Goal: Task Accomplishment & Management: Complete application form

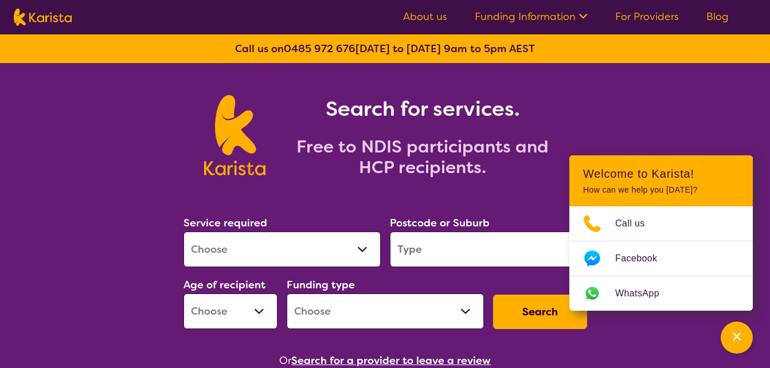
drag, startPoint x: 0, startPoint y: 0, endPoint x: 358, endPoint y: 257, distance: 440.5
click at [358, 257] on select "Allied Health Assistant Assessment ([MEDICAL_DATA] or [MEDICAL_DATA]) Behaviour…" at bounding box center [281, 250] width 197 height 36
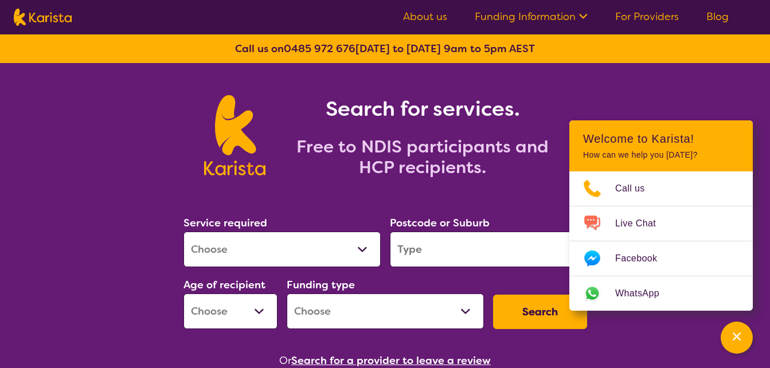
click at [362, 250] on select "Allied Health Assistant Assessment ([MEDICAL_DATA] or [MEDICAL_DATA]) Behaviour…" at bounding box center [281, 250] width 197 height 36
select select "[MEDICAL_DATA]"
click at [183, 232] on select "Allied Health Assistant Assessment ([MEDICAL_DATA] or [MEDICAL_DATA]) Behaviour…" at bounding box center [281, 250] width 197 height 36
click at [465, 248] on input "search" at bounding box center [488, 250] width 197 height 36
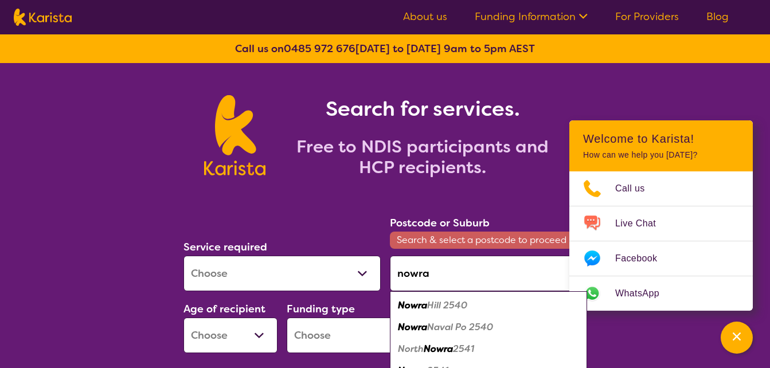
type input "nowra"
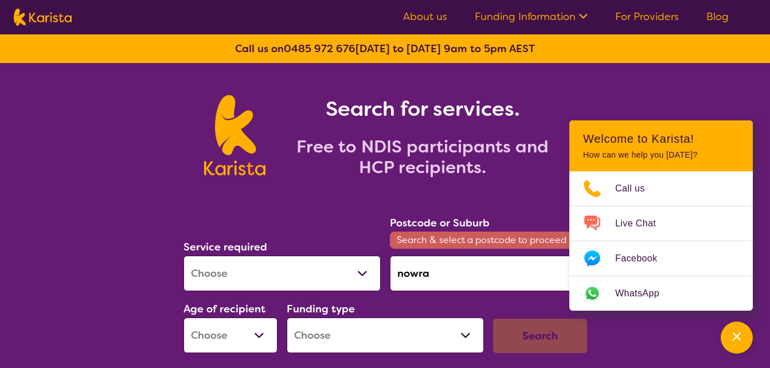
click at [256, 340] on select "Early Childhood - 0 to 9 Child - 10 to 11 Adolescent - 12 to 17 Adult - 18 to 6…" at bounding box center [230, 335] width 94 height 36
select select "AS"
click at [183, 317] on select "Early Childhood - 0 to 9 Child - 10 to 11 Adolescent - 12 to 17 Adult - 18 to 6…" at bounding box center [230, 335] width 94 height 36
click at [401, 327] on select "Home Care Package (HCP) National Disability Insurance Scheme (NDIS) I don't know" at bounding box center [385, 335] width 197 height 36
select select "NDIS"
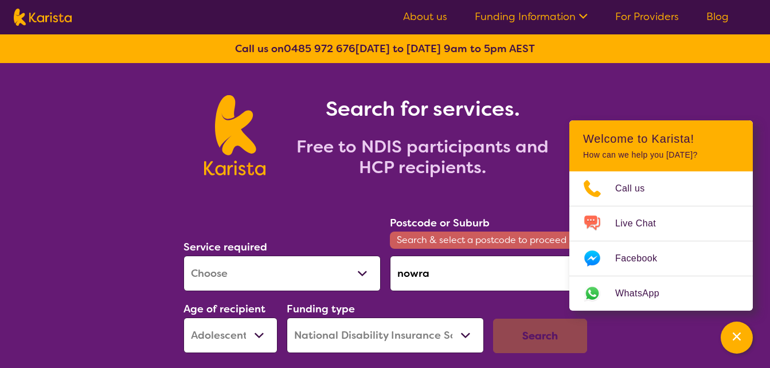
click at [287, 317] on select "Home Care Package (HCP) National Disability Insurance Scheme (NDIS) I don't know" at bounding box center [385, 335] width 197 height 36
click at [463, 266] on input "nowra" at bounding box center [488, 274] width 197 height 36
click at [441, 281] on input "nowra" at bounding box center [488, 274] width 197 height 36
click at [438, 275] on input "nowra" at bounding box center [488, 274] width 197 height 36
drag, startPoint x: 438, startPoint y: 275, endPoint x: 386, endPoint y: 275, distance: 52.2
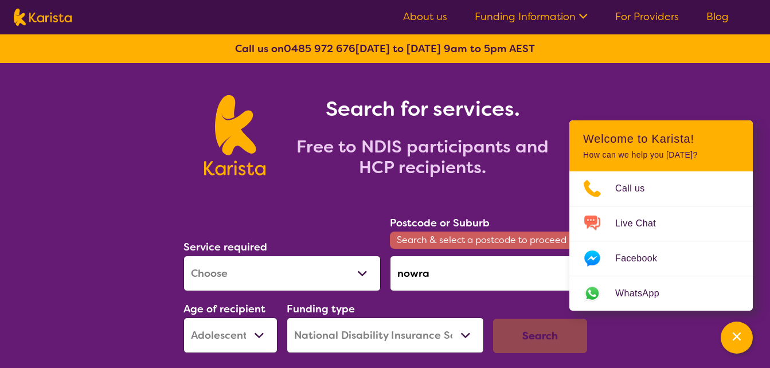
click at [386, 275] on div "Postcode or Suburb Search & select a postcode to proceed nowra" at bounding box center [488, 253] width 206 height 86
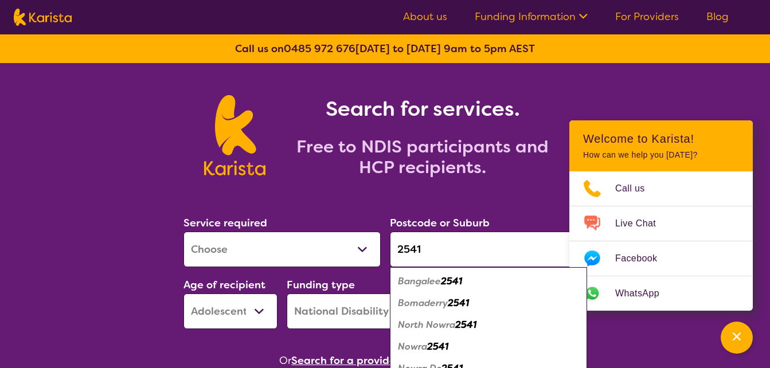
type input "2541"
click at [438, 345] on em "2541" at bounding box center [437, 346] width 21 height 12
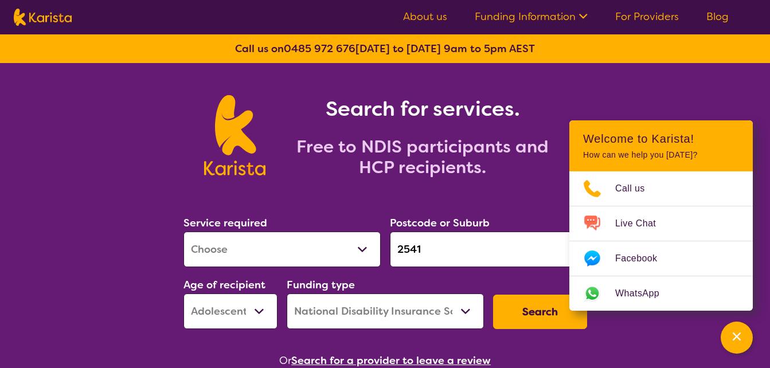
click at [535, 307] on button "Search" at bounding box center [540, 312] width 94 height 34
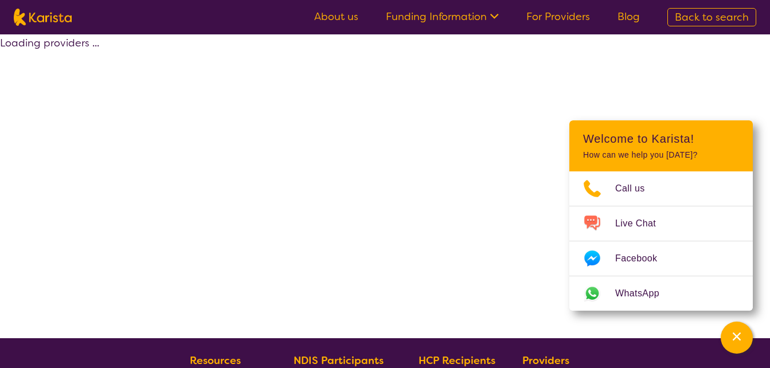
select select "by_score"
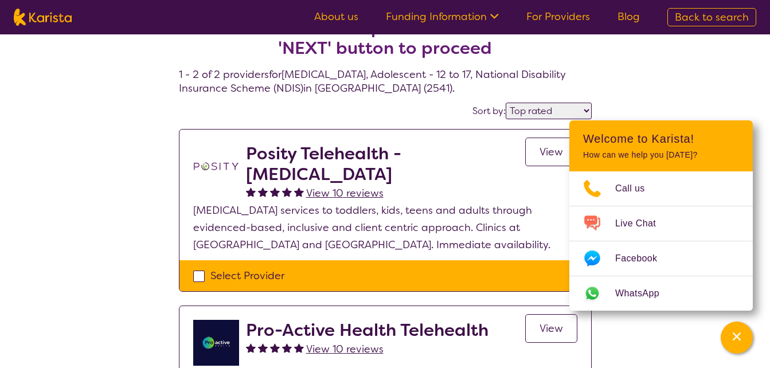
scroll to position [57, 0]
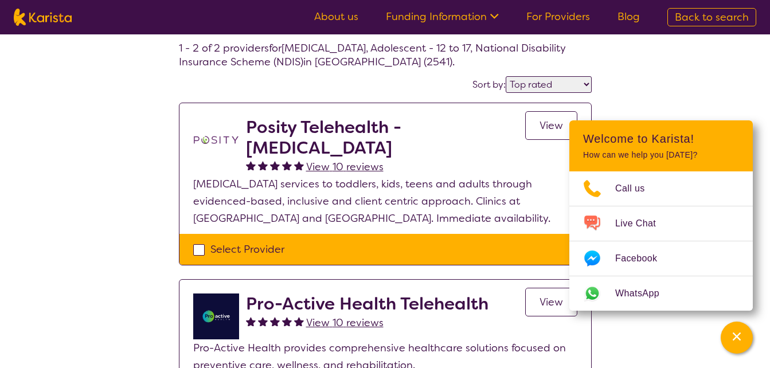
click at [543, 134] on link "View" at bounding box center [551, 125] width 52 height 29
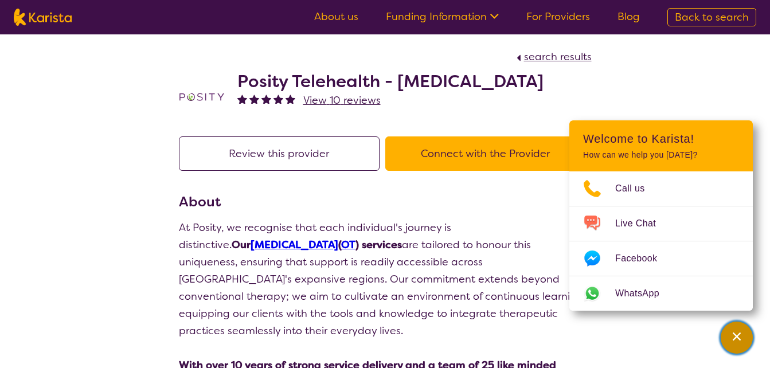
click at [738, 335] on icon "Channel Menu" at bounding box center [736, 336] width 8 height 8
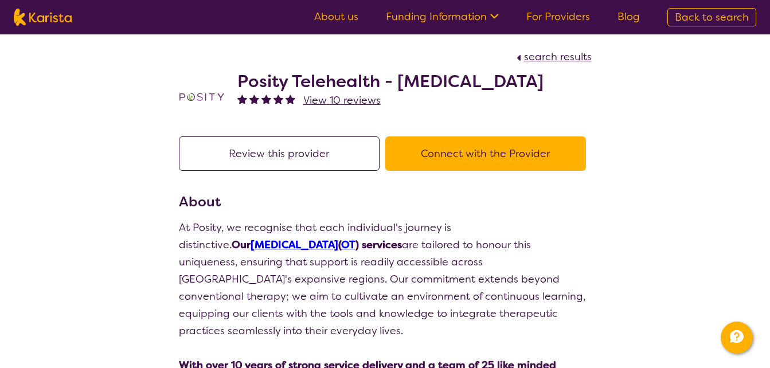
click at [489, 157] on button "Connect with the Provider" at bounding box center [485, 153] width 201 height 34
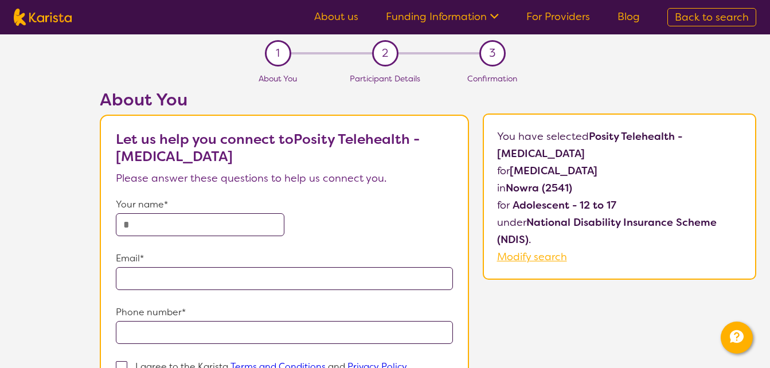
click at [193, 223] on input "text" at bounding box center [200, 224] width 168 height 23
type input "******"
type input "**********"
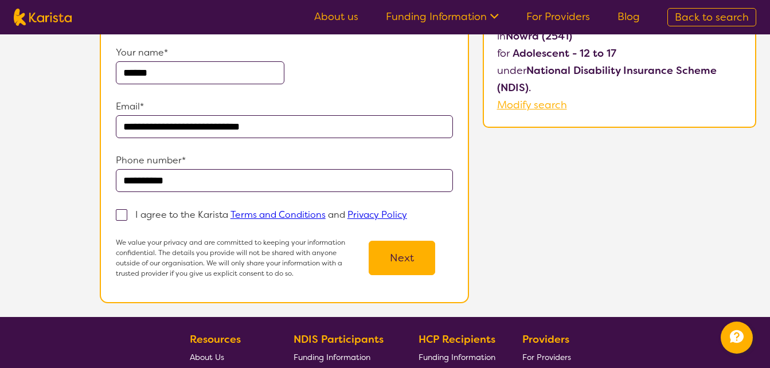
scroll to position [172, 0]
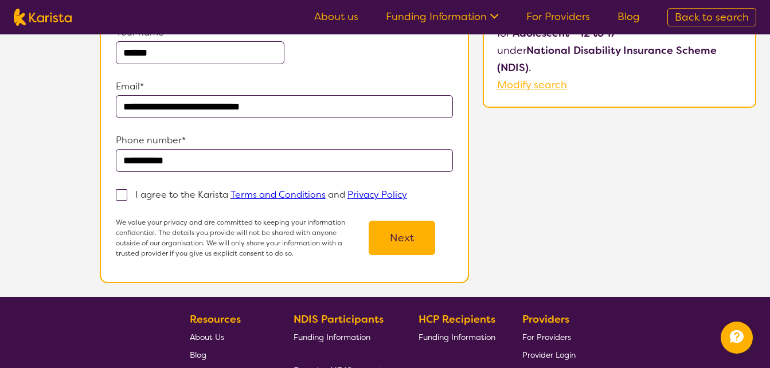
click at [118, 198] on span at bounding box center [121, 194] width 11 height 11
click at [407, 198] on input "I agree to the Karista Terms and Conditions and Privacy Policy" at bounding box center [410, 193] width 7 height 7
checkbox input "true"
drag, startPoint x: 198, startPoint y: 161, endPoint x: 113, endPoint y: 163, distance: 85.4
click at [113, 163] on section "**********" at bounding box center [284, 113] width 369 height 340
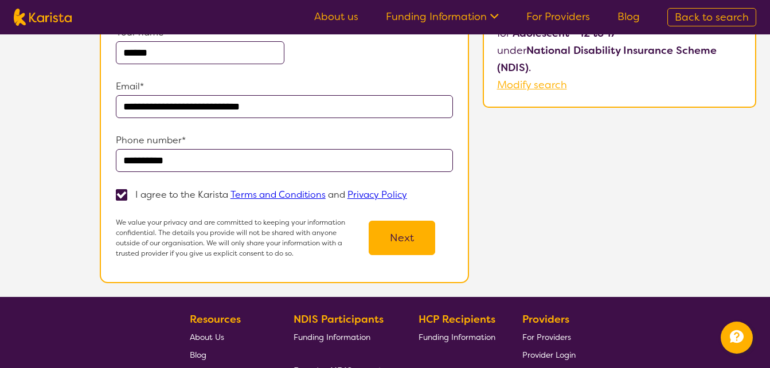
type input "**********"
click at [419, 235] on button "Next" at bounding box center [401, 238] width 66 height 34
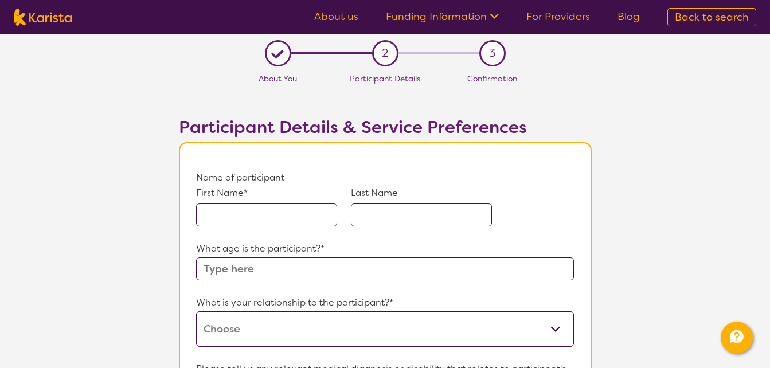
click at [269, 215] on input "text" at bounding box center [266, 214] width 141 height 23
type input "Tyran"
click at [451, 217] on input "text" at bounding box center [421, 214] width 141 height 23
type input "[PERSON_NAME]"
click at [254, 270] on input "text" at bounding box center [384, 268] width 377 height 23
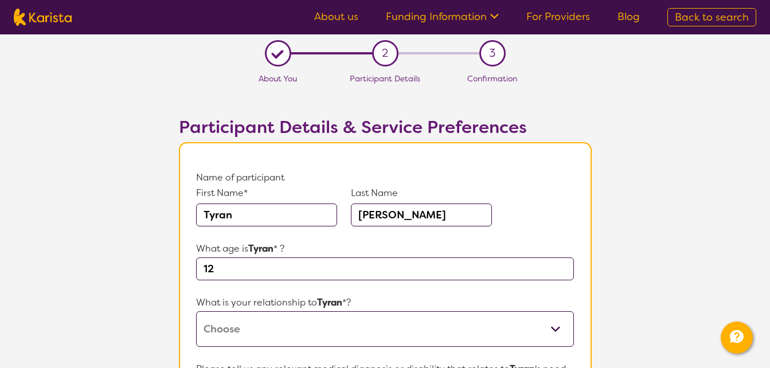
type input "12"
click at [229, 333] on select "This request is for myself I am their parent I am their child I am their spouse…" at bounding box center [384, 329] width 377 height 36
select select "I am their Support Coordinator"
click at [196, 311] on select "This request is for myself I am their parent I am their child I am their spouse…" at bounding box center [384, 329] width 377 height 36
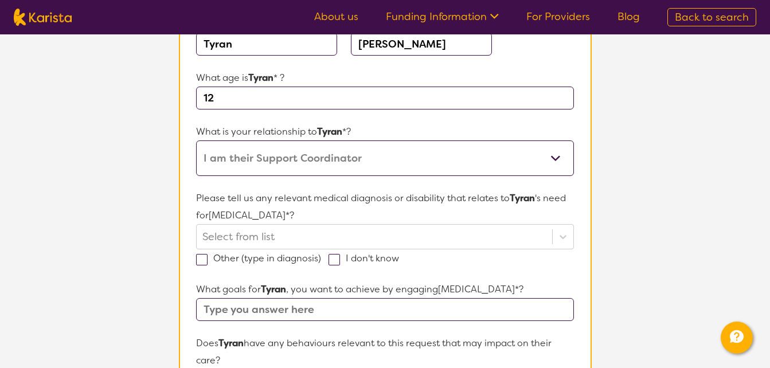
scroll to position [172, 0]
click at [223, 233] on div at bounding box center [373, 235] width 343 height 19
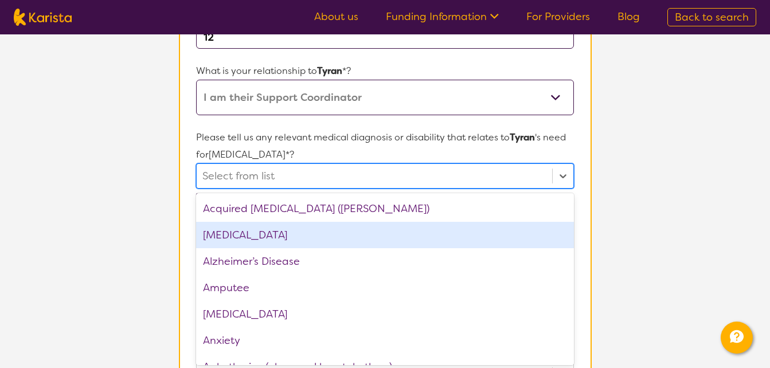
scroll to position [233, 0]
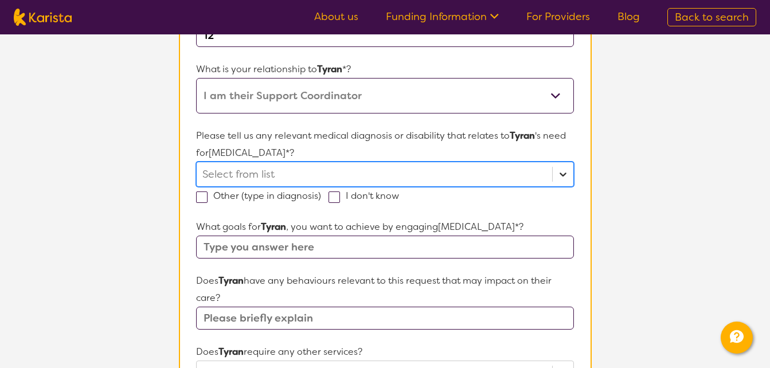
click at [564, 179] on icon at bounding box center [562, 173] width 11 height 11
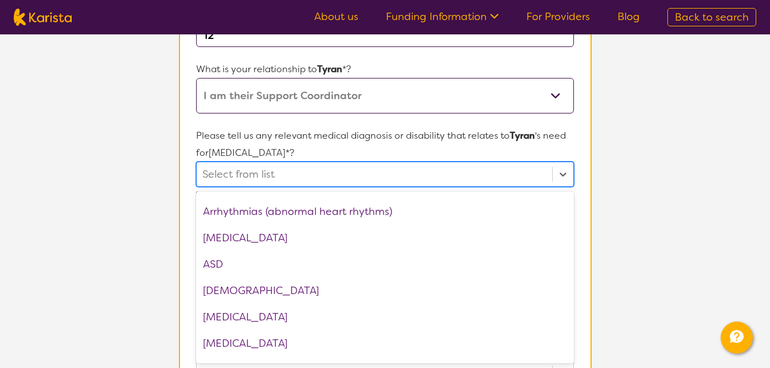
scroll to position [172, 0]
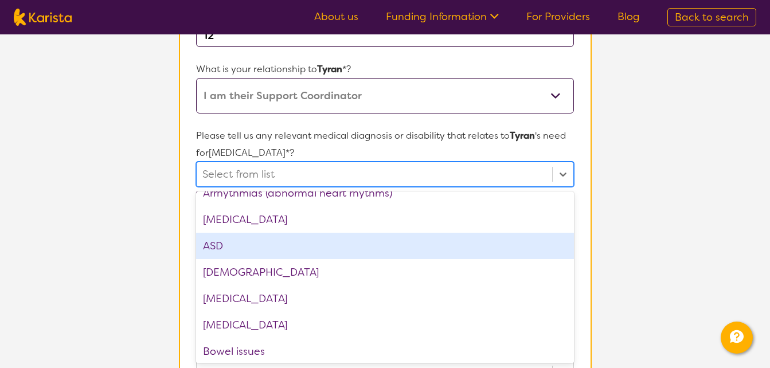
click at [283, 245] on div "ASD" at bounding box center [384, 246] width 377 height 26
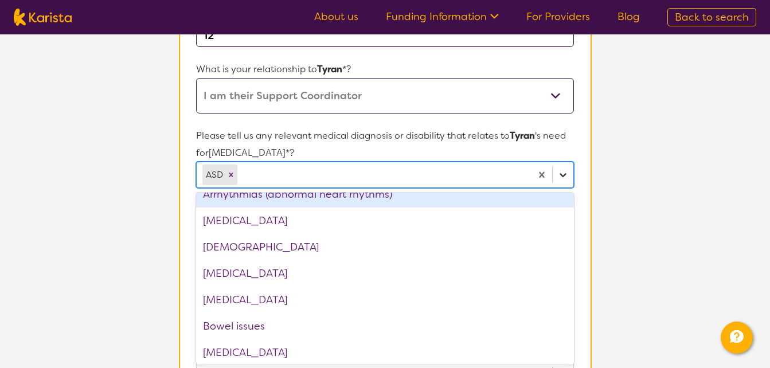
click at [563, 177] on icon at bounding box center [562, 174] width 11 height 11
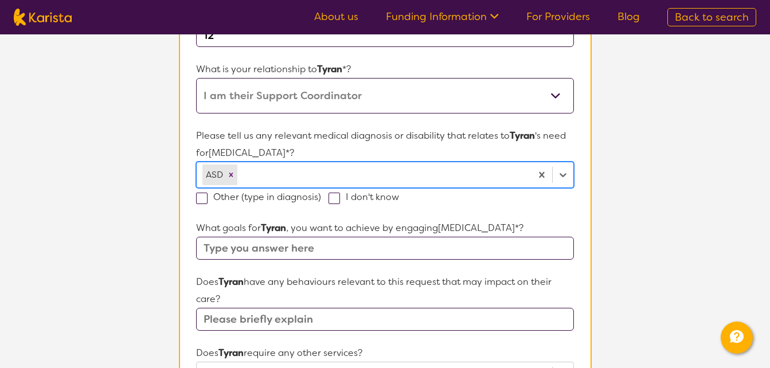
click at [280, 250] on input "text" at bounding box center [384, 248] width 377 height 23
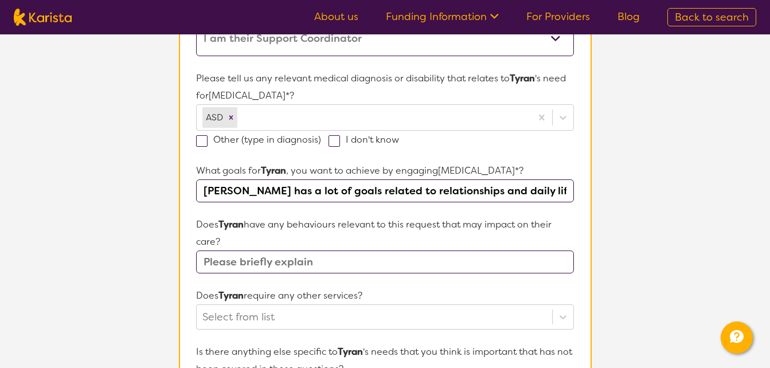
scroll to position [348, 0]
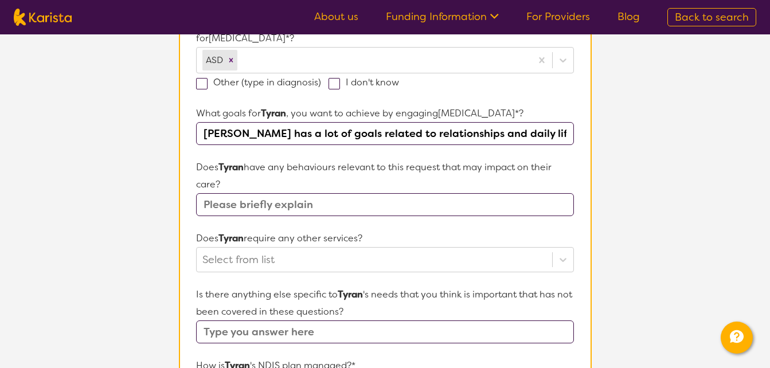
type input "[PERSON_NAME] has a lot of goals related to relationships and daily life skills."
click at [233, 202] on input "text" at bounding box center [384, 204] width 377 height 23
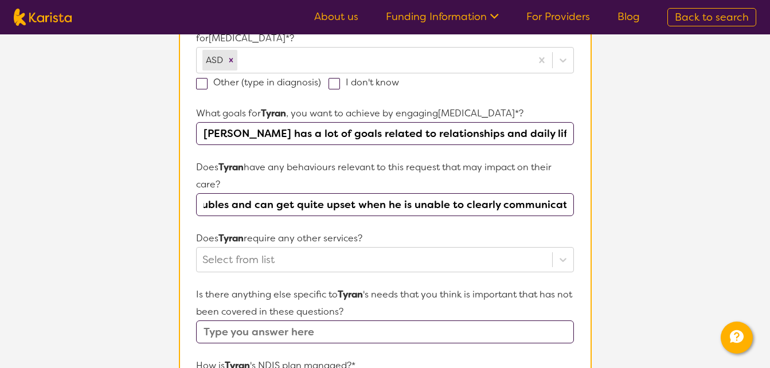
scroll to position [0, 242]
type input "[PERSON_NAME] has some communication troubles and can get quite upset when he i…"
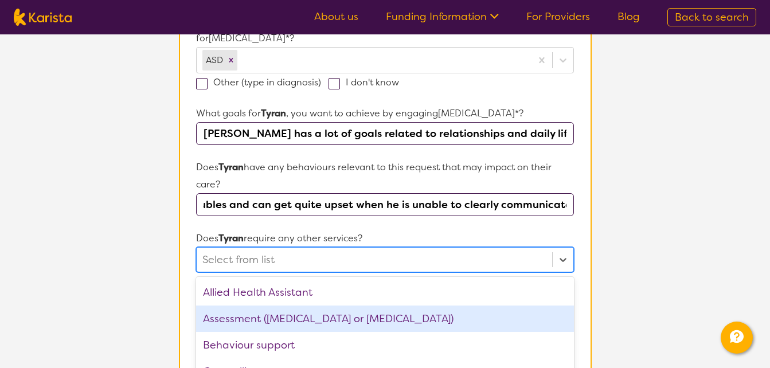
click at [328, 261] on div "option Assessment ([MEDICAL_DATA] or [MEDICAL_DATA]) focused, 2 of 21. 21 resul…" at bounding box center [384, 259] width 377 height 25
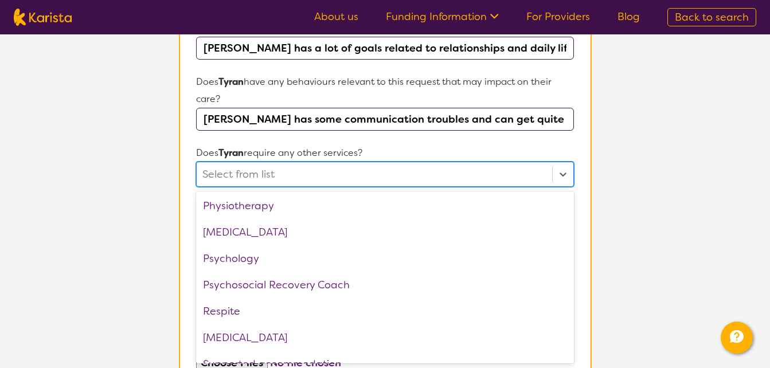
scroll to position [386, 0]
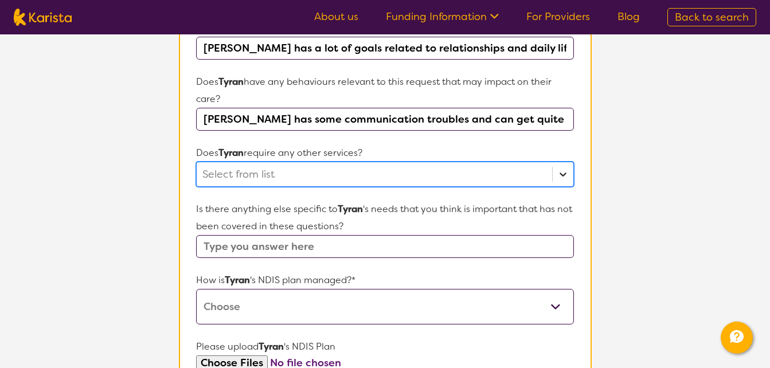
click at [564, 179] on icon at bounding box center [562, 173] width 11 height 11
click at [288, 241] on input "text" at bounding box center [384, 246] width 377 height 23
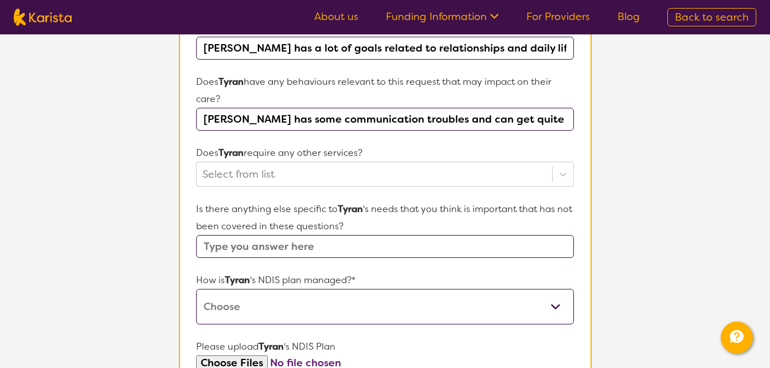
click at [334, 303] on select "Self-managed NDIS plan Managed by a registered plan management provider (not th…" at bounding box center [384, 307] width 377 height 36
select select "Plan Managed"
click at [196, 289] on select "Self-managed NDIS plan Managed by a registered plan management provider (not th…" at bounding box center [384, 307] width 377 height 36
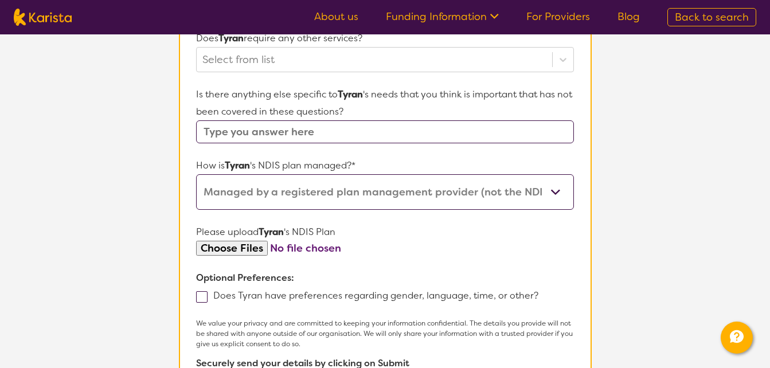
scroll to position [605, 0]
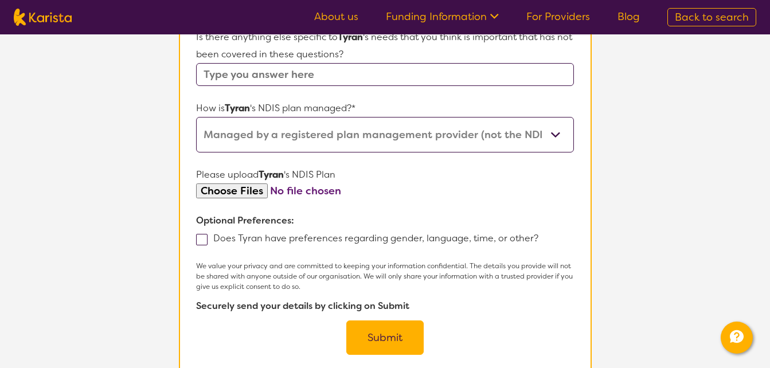
click at [241, 192] on input "file" at bounding box center [384, 190] width 377 height 15
type input "C:\fakepath\[DATE] RFS - [PERSON_NAME].pdf"
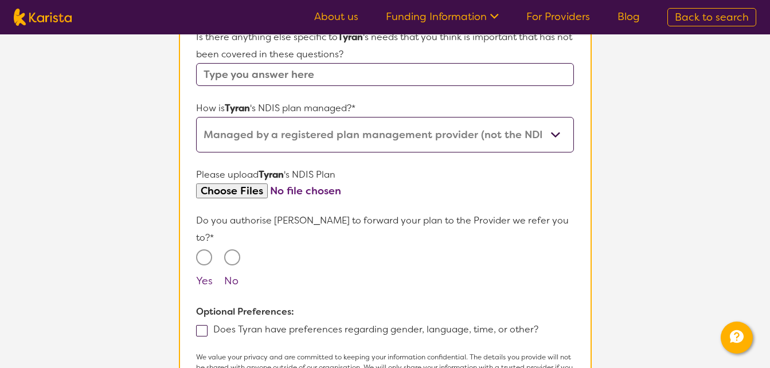
click at [205, 249] on input "Yes" at bounding box center [204, 257] width 16 height 16
radio input "true"
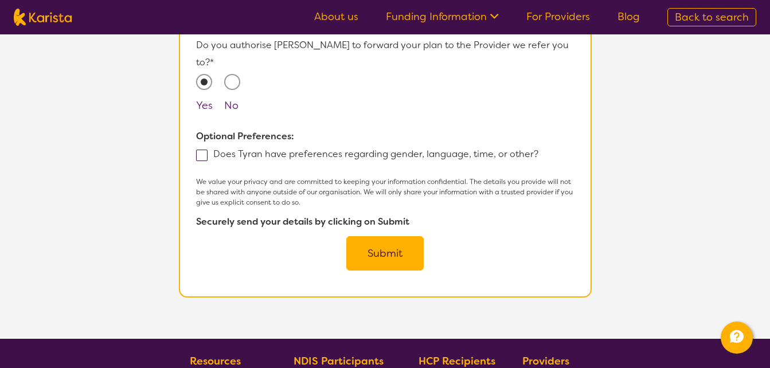
scroll to position [781, 0]
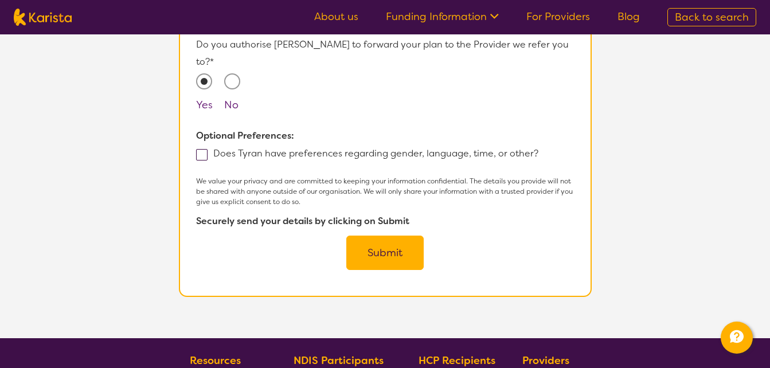
click at [377, 241] on button "Submit" at bounding box center [384, 253] width 77 height 34
